Goal: Task Accomplishment & Management: Manage account settings

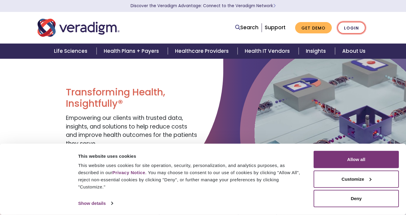
click at [351, 24] on link "Login" at bounding box center [351, 28] width 28 height 12
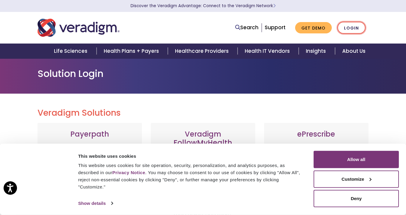
click at [342, 27] on link "Login" at bounding box center [351, 28] width 28 height 12
